Goal: Task Accomplishment & Management: Manage account settings

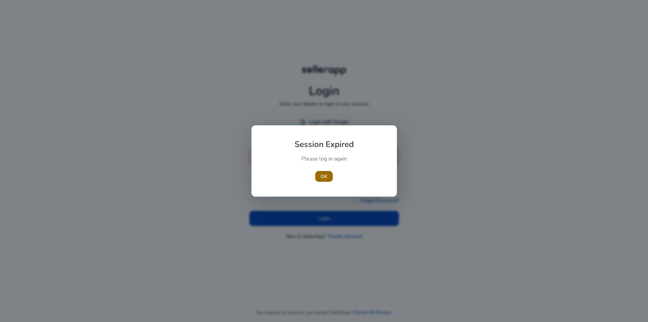
type input "**********"
click at [329, 177] on span "button" at bounding box center [324, 176] width 18 height 16
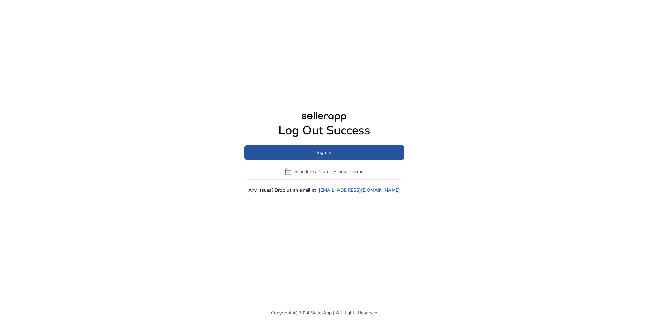
click at [328, 156] on span at bounding box center [324, 152] width 160 height 16
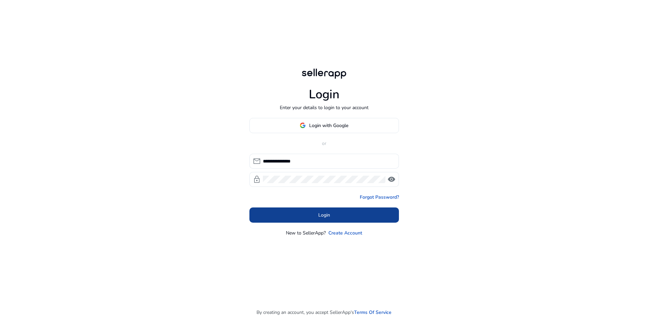
click at [298, 214] on span at bounding box center [323, 214] width 149 height 16
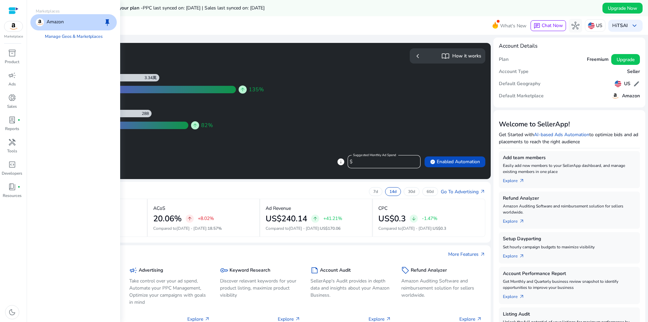
click at [14, 28] on img at bounding box center [13, 26] width 18 height 10
click at [10, 57] on span "inventory_2" at bounding box center [12, 53] width 8 height 8
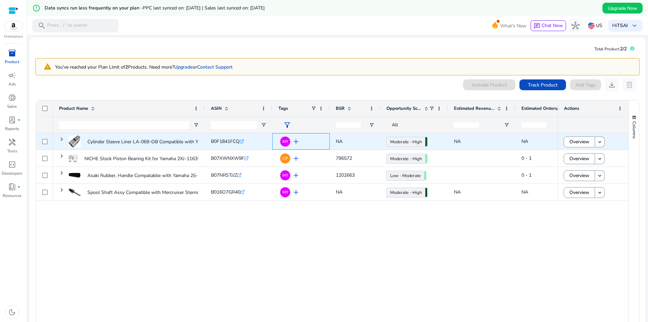
click at [296, 141] on span "add" at bounding box center [296, 141] width 8 height 8
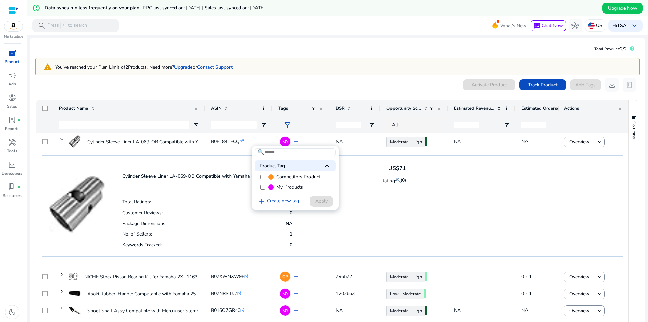
click at [296, 141] on div at bounding box center [324, 161] width 648 height 322
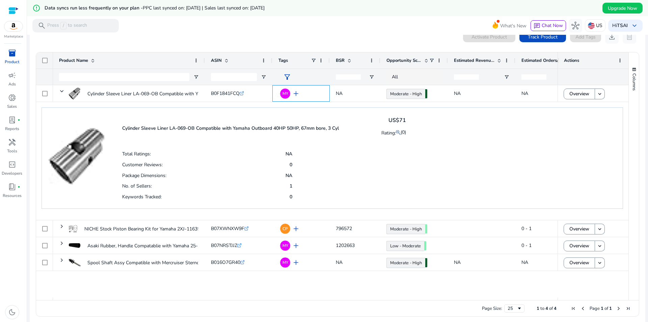
scroll to position [52, 0]
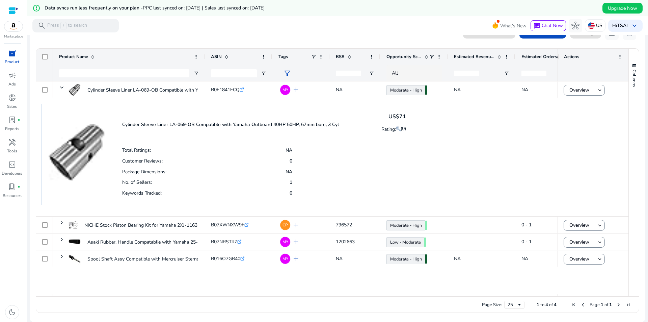
click at [440, 161] on div "Cylinder Sleeve Liner LA-069-OB Compatible with Yamaha Outboard 40HP 50HP, 67mm…" at bounding box center [331, 154] width 581 height 101
click at [166, 29] on mat-toolbar "search Press / to search What's New chat Chat Now hub US Hi TSAI keyboard_arrow…" at bounding box center [337, 25] width 621 height 19
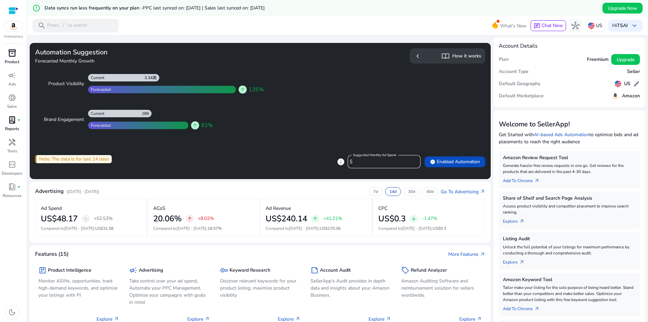
click at [13, 120] on span "lab_profile" at bounding box center [12, 120] width 8 height 8
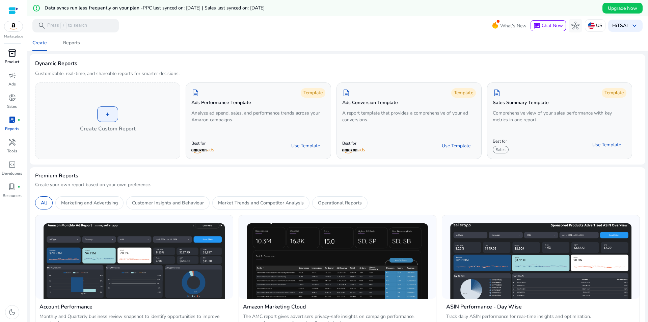
scroll to position [45, 0]
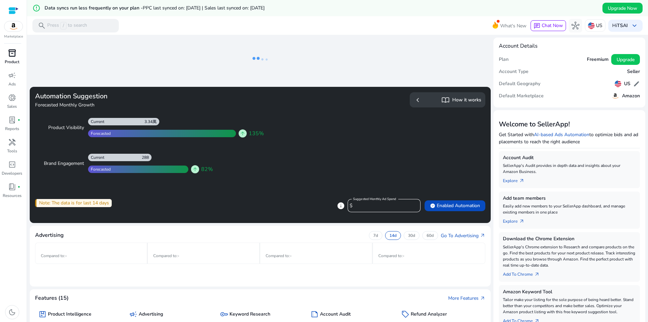
click at [13, 24] on img at bounding box center [13, 26] width 18 height 10
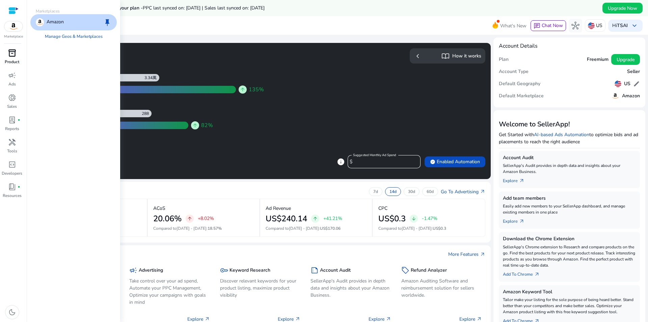
click at [52, 19] on p "Amazon" at bounding box center [55, 22] width 17 height 8
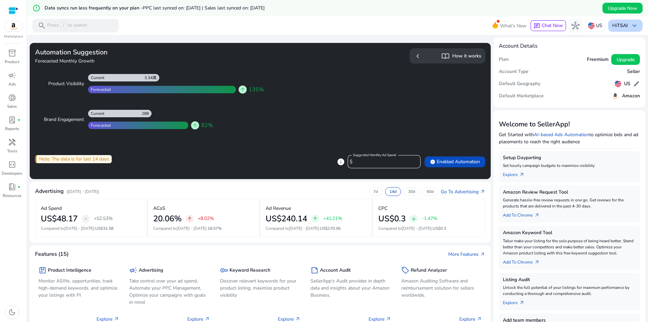
click at [626, 25] on div "Hi TSAI keyboard_arrow_down" at bounding box center [625, 26] width 34 height 12
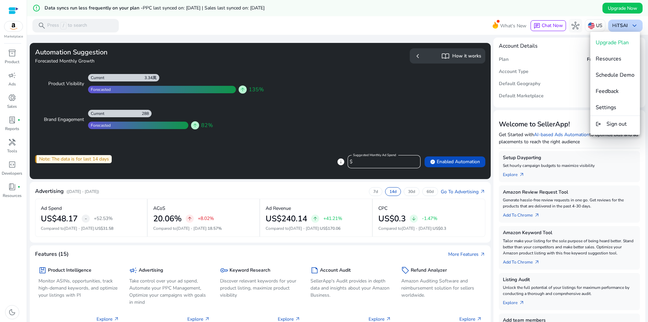
click at [626, 25] on div at bounding box center [324, 161] width 648 height 322
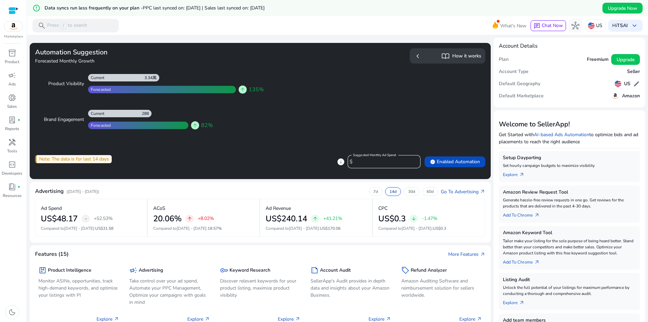
click at [387, 19] on mat-toolbar "search Press / to search What's New chat Chat Now hub US Hi TSAI keyboard_arrow…" at bounding box center [337, 25] width 621 height 19
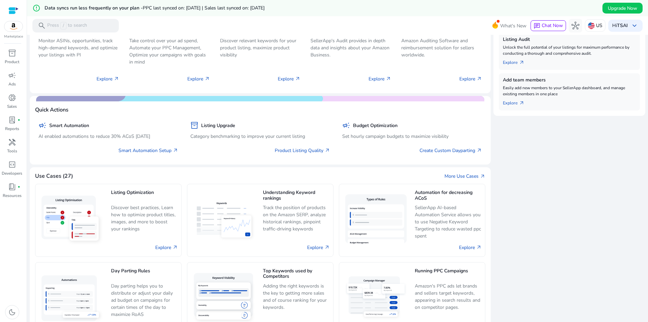
scroll to position [225, 0]
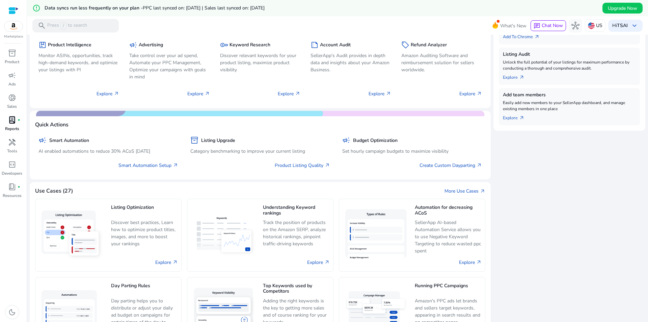
click at [16, 120] on span "lab_profile" at bounding box center [12, 120] width 8 height 8
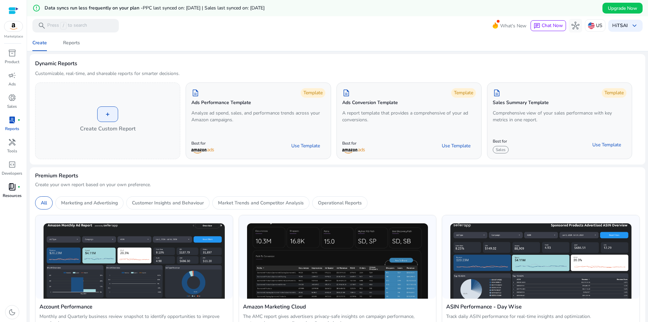
click at [10, 189] on span "book_4" at bounding box center [12, 187] width 8 height 8
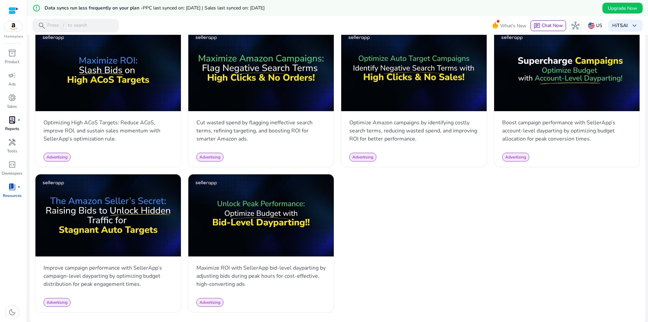
scroll to position [455, 0]
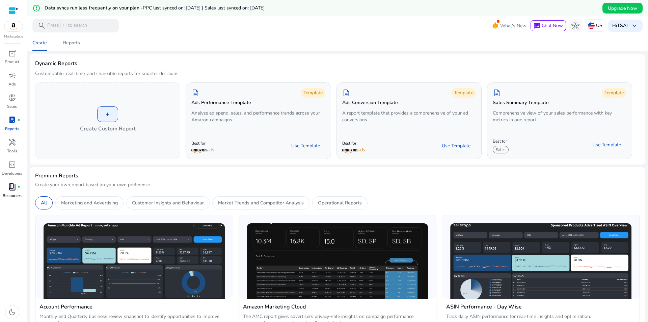
click at [18, 7] on div at bounding box center [13, 11] width 10 height 8
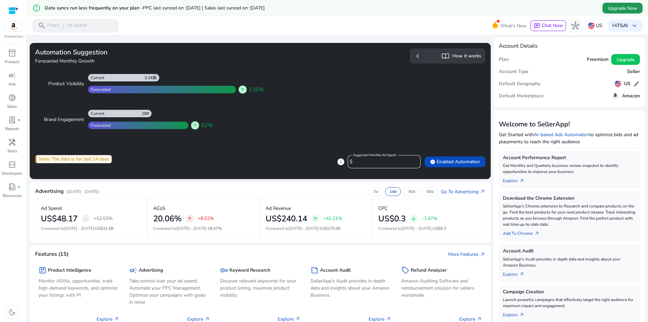
click at [634, 9] on span "Upgrade Now" at bounding box center [622, 8] width 29 height 7
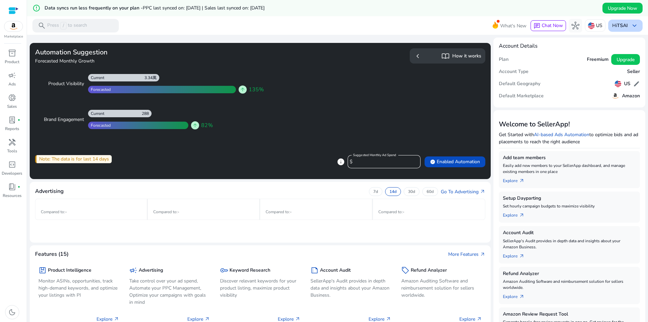
click at [635, 27] on span "keyboard_arrow_down" at bounding box center [634, 26] width 8 height 8
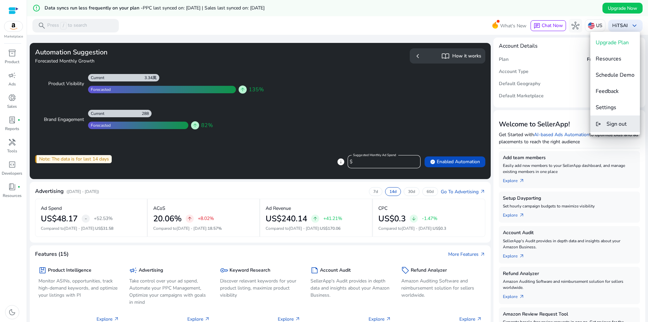
click at [623, 127] on span "Sign out" at bounding box center [616, 123] width 20 height 7
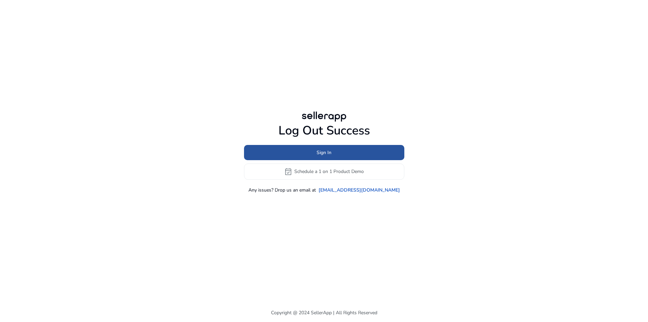
click at [321, 149] on span "Sign In" at bounding box center [323, 152] width 15 height 7
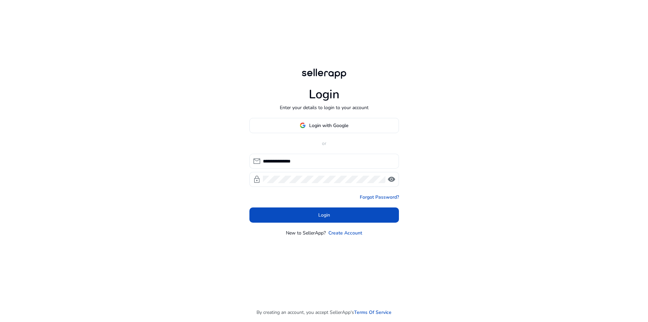
click at [316, 161] on input "**********" at bounding box center [328, 160] width 131 height 7
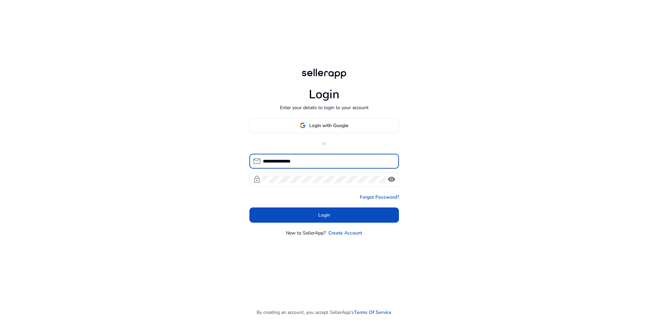
click at [129, 105] on div "**********" at bounding box center [324, 161] width 648 height 322
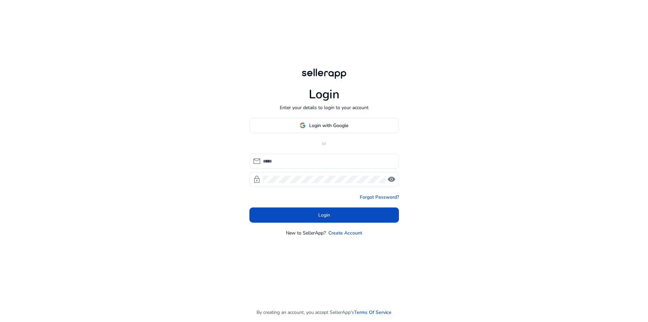
type input "**********"
